Goal: Transaction & Acquisition: Purchase product/service

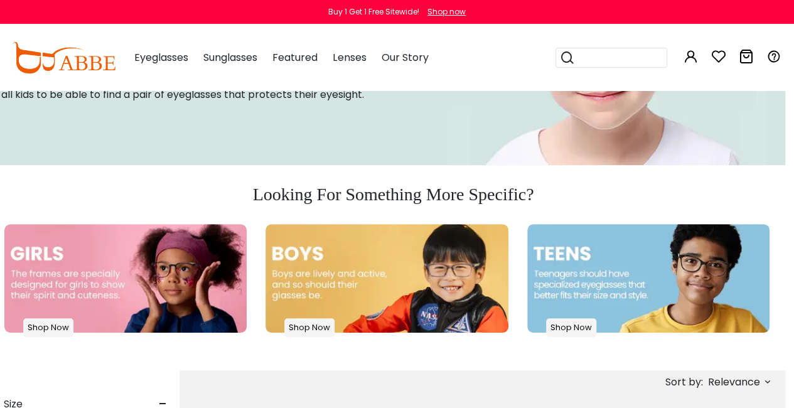
click at [113, 259] on img at bounding box center [125, 278] width 242 height 109
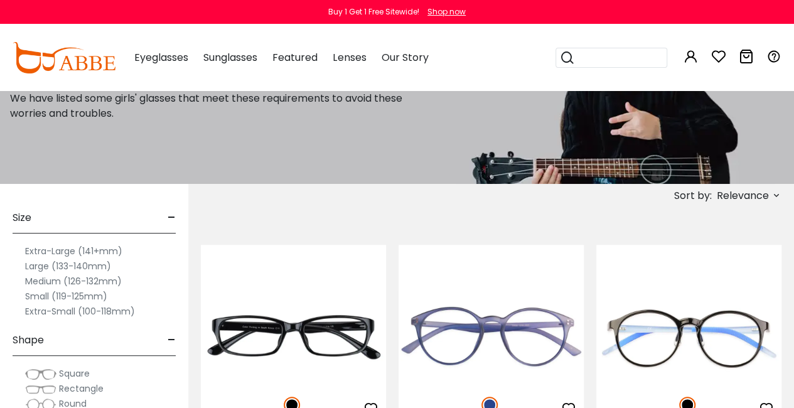
scroll to position [126, 0]
click at [44, 308] on label "Extra-Small (100-118mm)" at bounding box center [80, 310] width 110 height 15
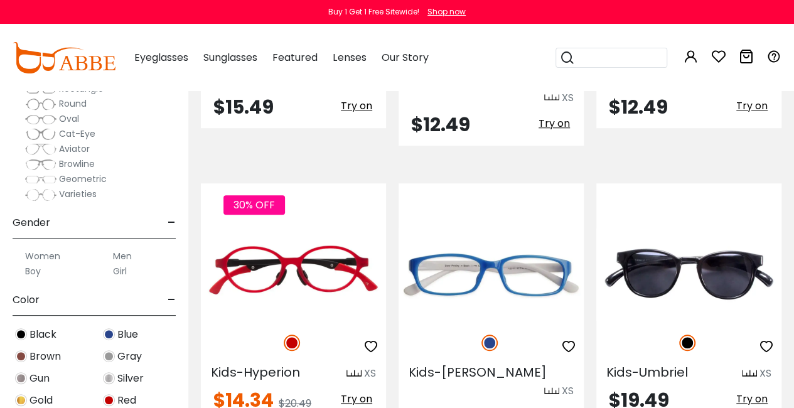
scroll to position [553, 0]
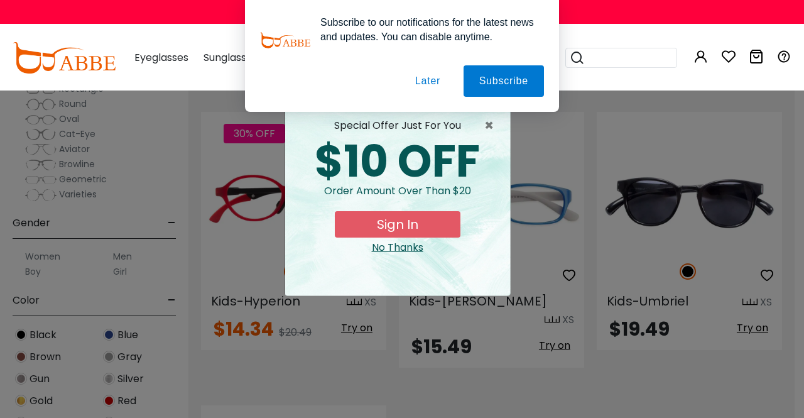
click at [415, 248] on div "No Thanks" at bounding box center [397, 247] width 205 height 15
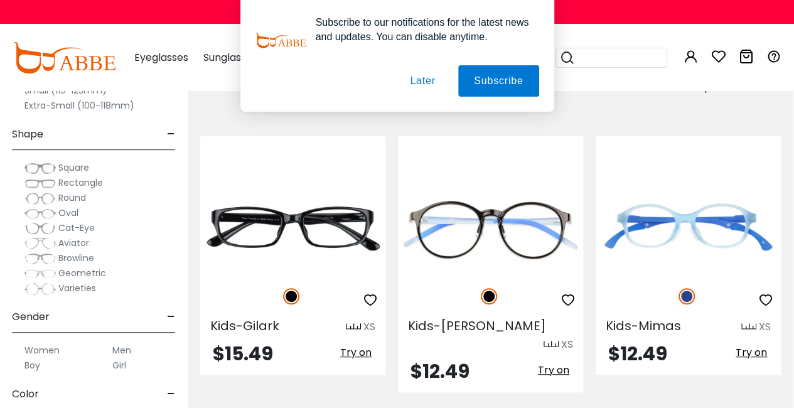
scroll to position [237, 1]
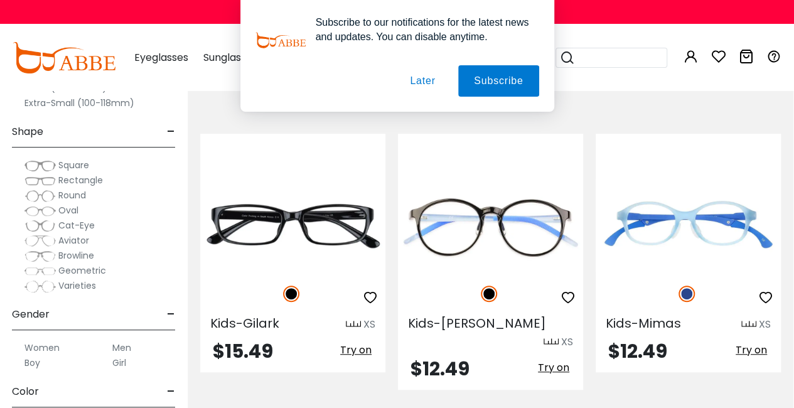
click at [116, 360] on label "Girl" at bounding box center [119, 362] width 14 height 15
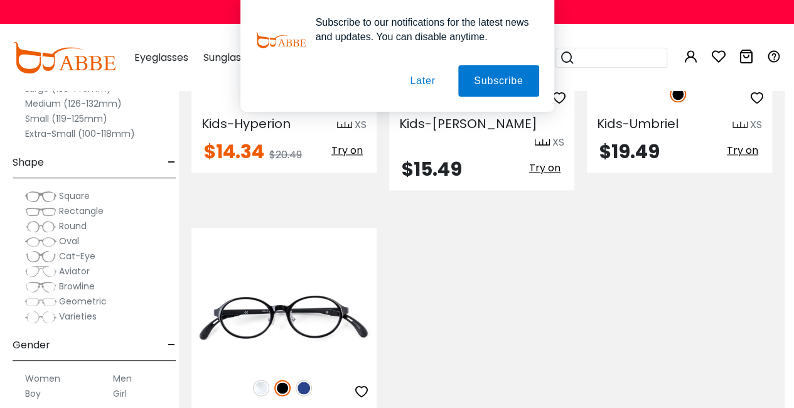
scroll to position [730, 10]
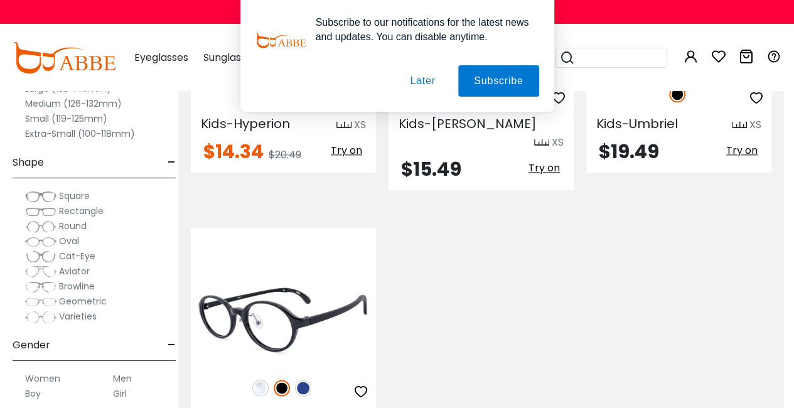
click at [206, 320] on img at bounding box center [283, 319] width 185 height 92
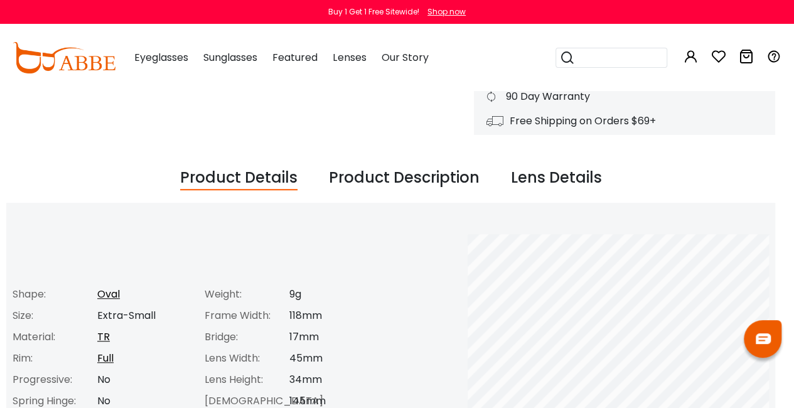
scroll to position [384, 6]
